Goal: Information Seeking & Learning: Learn about a topic

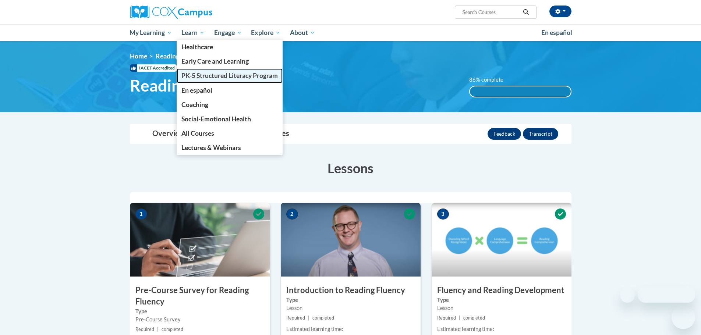
click at [214, 78] on span "PK-5 Structured Literacy Program" at bounding box center [229, 76] width 96 height 8
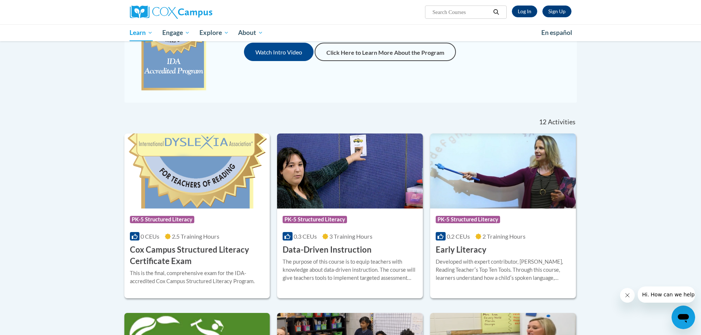
scroll to position [184, 0]
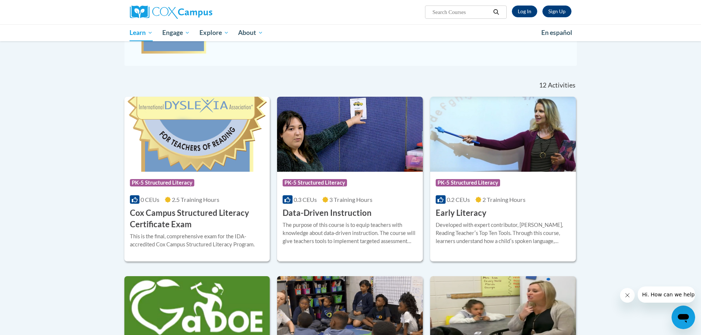
click at [328, 152] on img at bounding box center [350, 134] width 146 height 75
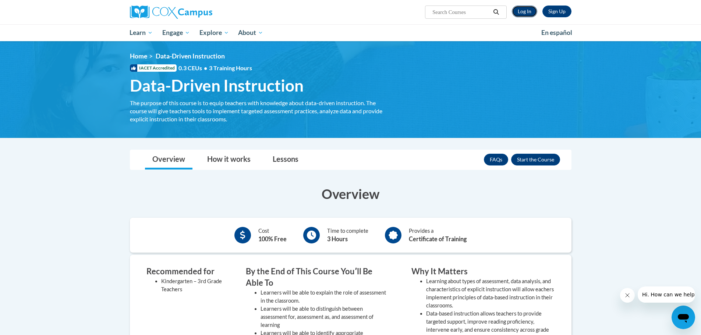
click at [521, 14] on link "Log In" at bounding box center [524, 12] width 25 height 12
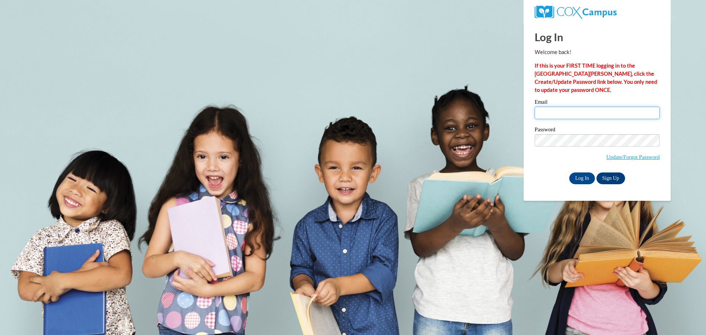
click at [562, 111] on input "Email" at bounding box center [597, 113] width 125 height 13
type input "kelly.naumann@slingerschools.org"
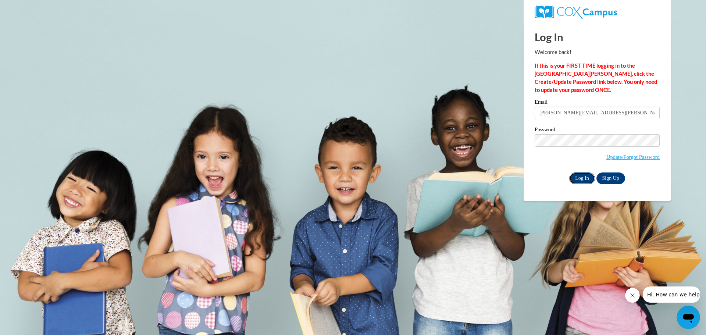
click at [581, 178] on input "Log In" at bounding box center [583, 179] width 26 height 12
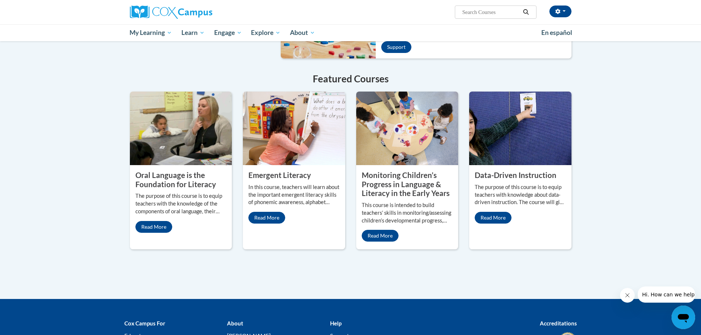
scroll to position [625, 0]
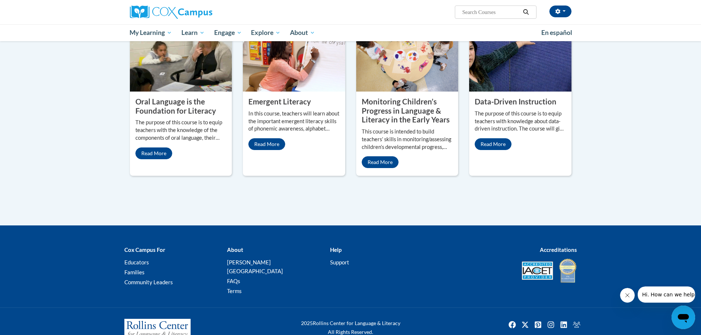
click at [503, 97] on property "Data-Driven Instruction" at bounding box center [516, 101] width 82 height 9
click at [502, 72] on img at bounding box center [520, 55] width 102 height 74
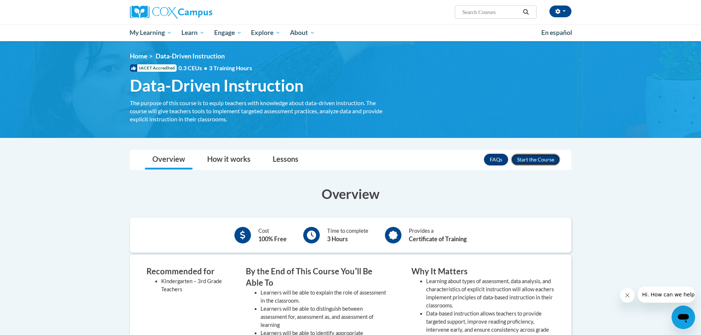
click at [530, 159] on button "Enroll" at bounding box center [535, 160] width 49 height 12
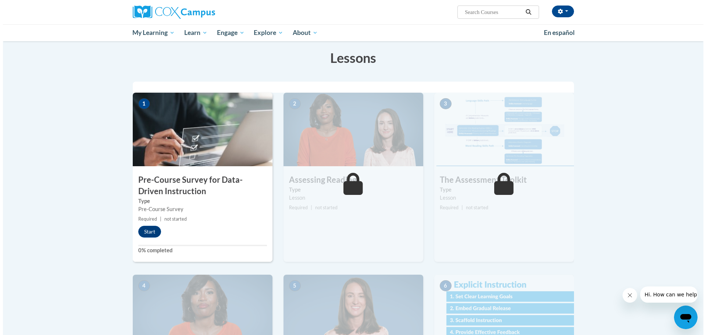
scroll to position [74, 0]
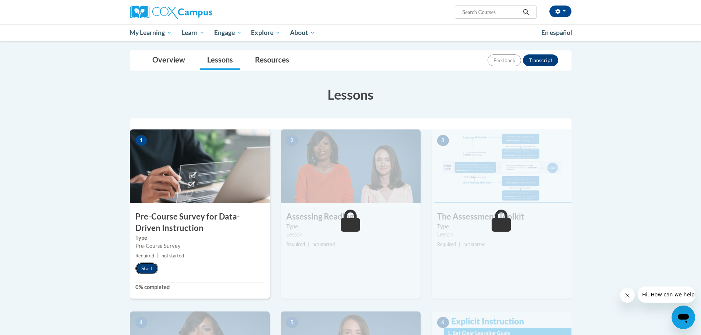
click at [151, 270] on button "Start" at bounding box center [146, 269] width 23 height 12
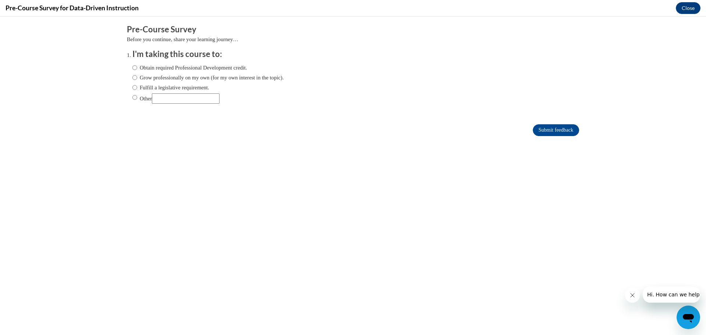
scroll to position [0, 0]
click at [132, 86] on input "Fulfill a legislative requirement." at bounding box center [134, 88] width 5 height 8
radio input "true"
click at [543, 131] on input "Submit feedback" at bounding box center [556, 130] width 46 height 12
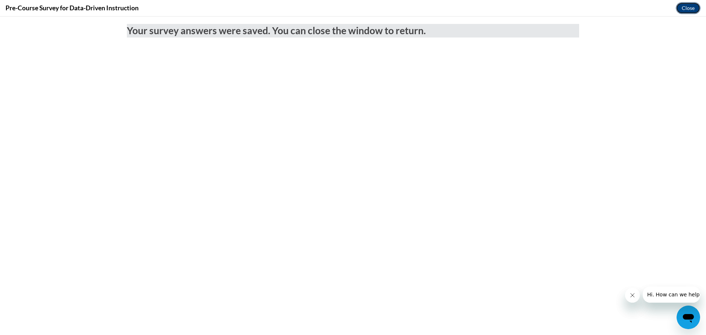
click at [688, 7] on button "Close" at bounding box center [688, 8] width 25 height 12
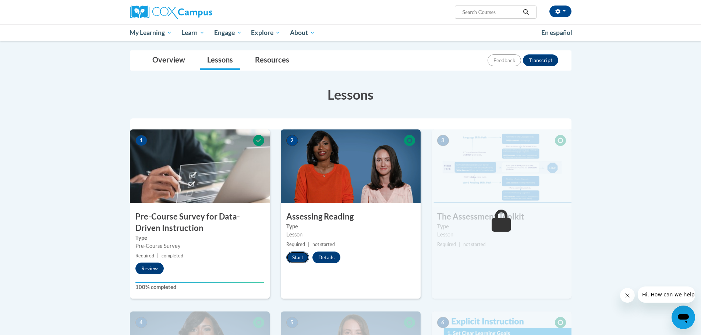
click at [299, 260] on button "Start" at bounding box center [297, 258] width 23 height 12
